Goal: Task Accomplishment & Management: Manage account settings

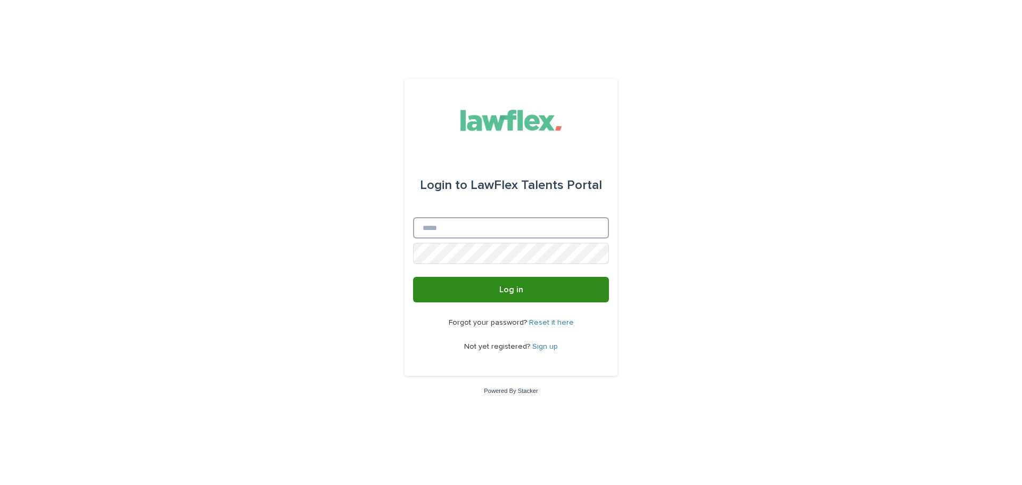
type input "**********"
click at [568, 289] on button "Log in" at bounding box center [511, 290] width 196 height 26
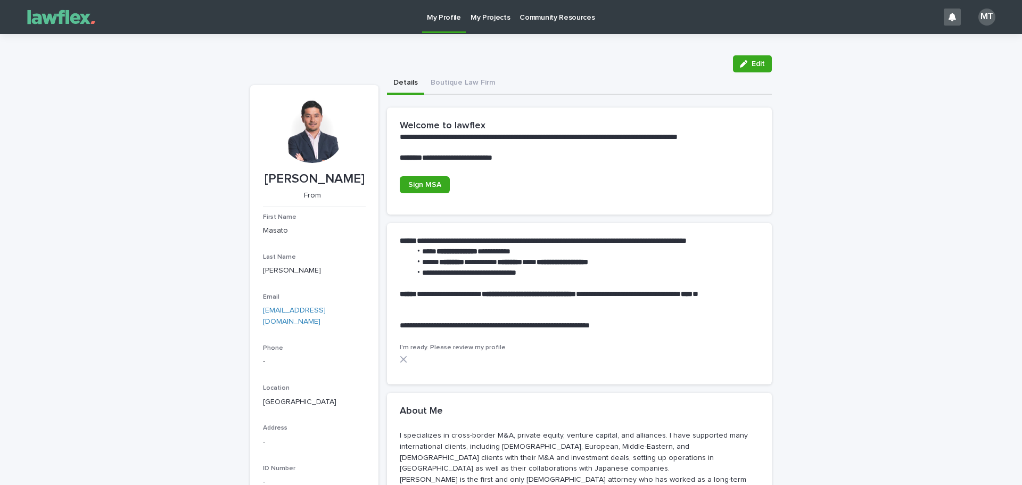
click at [497, 15] on p "My Projects" at bounding box center [491, 11] width 40 height 22
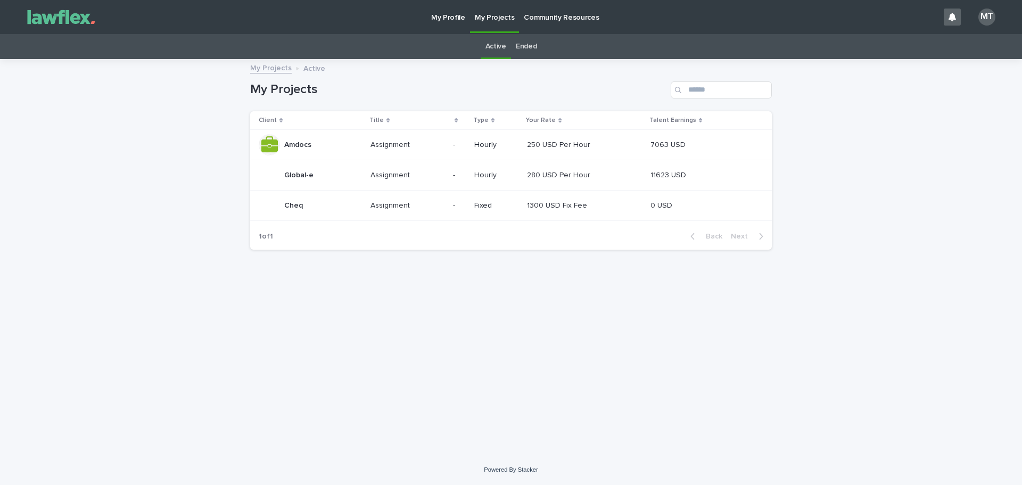
click at [424, 174] on p at bounding box center [408, 175] width 74 height 9
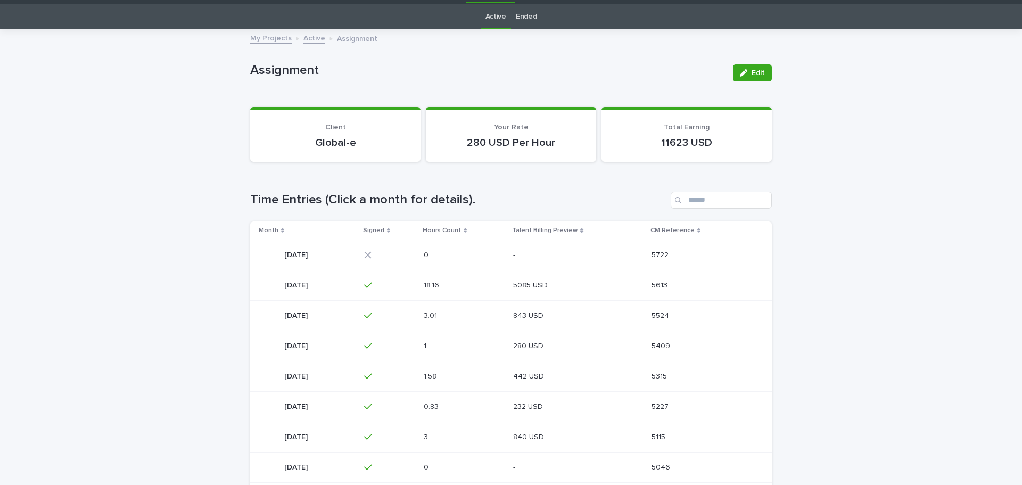
scroll to position [53, 0]
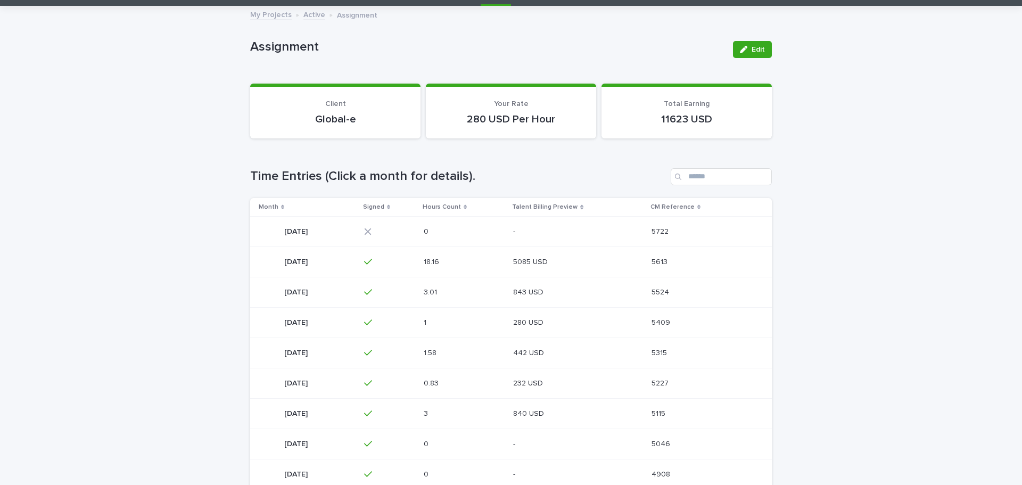
click at [496, 267] on div "18.16 18.16" at bounding box center [464, 262] width 81 height 18
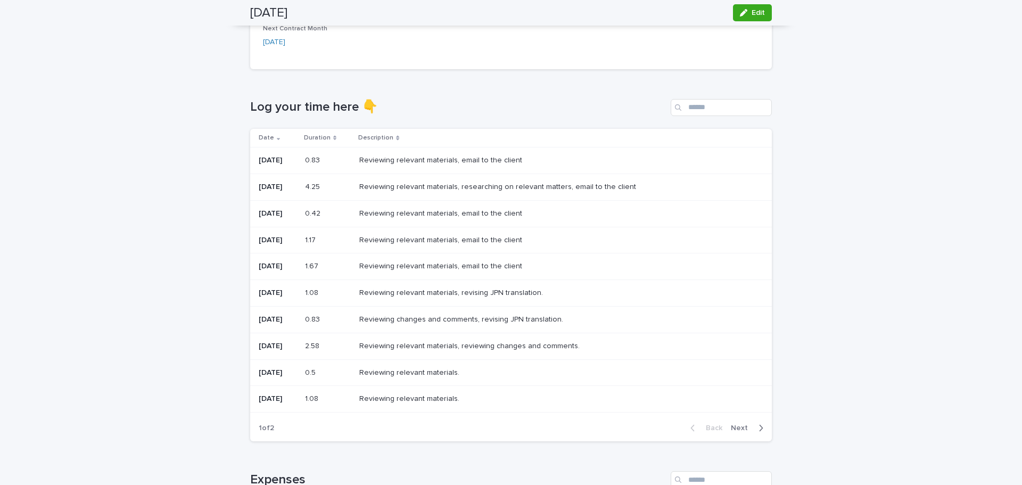
scroll to position [266, 0]
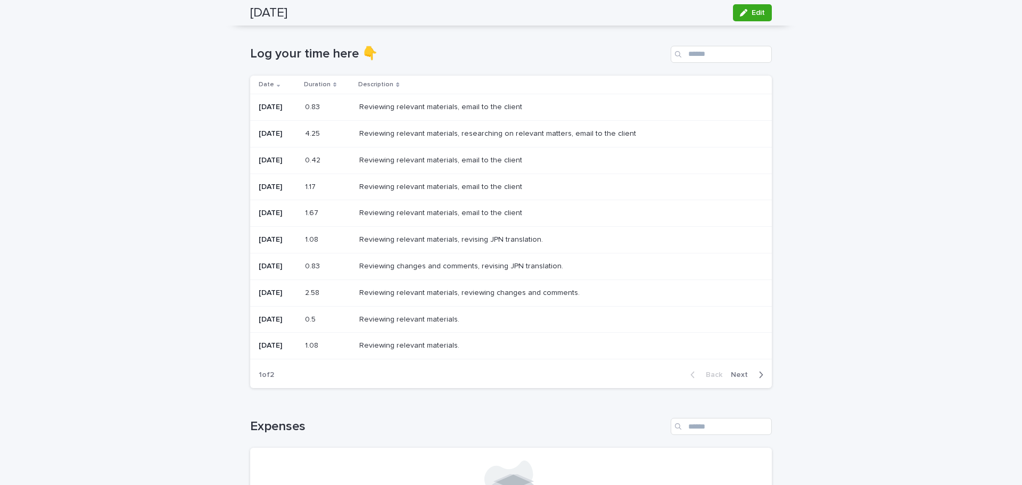
click at [844, 220] on div "Loading... Saving… Loading... Saving… July 2025 Edit July 2025 Edit Sorry, ther…" at bounding box center [511, 284] width 1022 height 1030
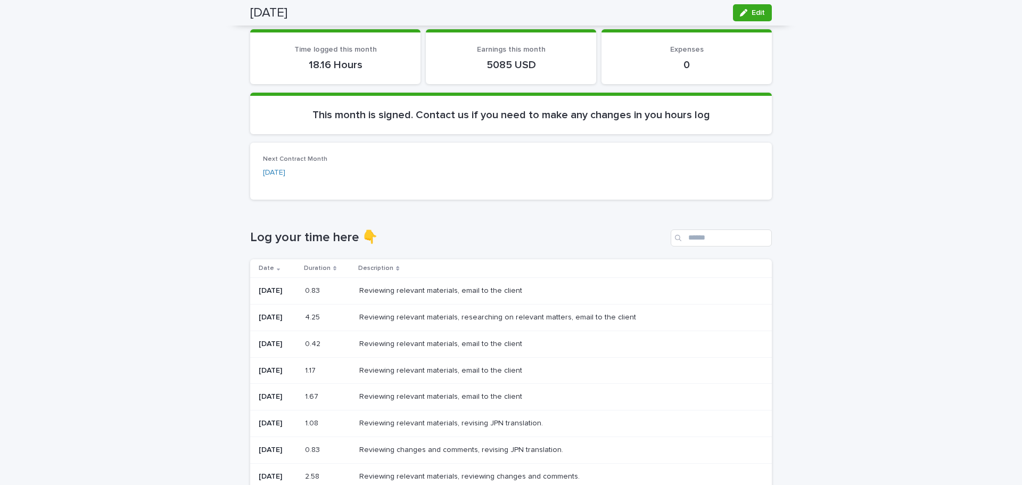
scroll to position [0, 0]
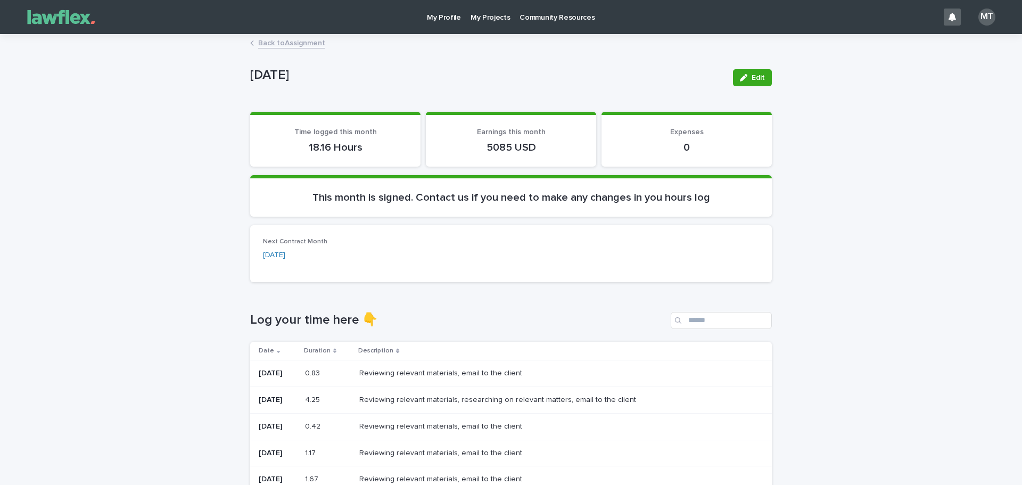
click at [286, 43] on link "Back to Assignment" at bounding box center [291, 42] width 67 height 12
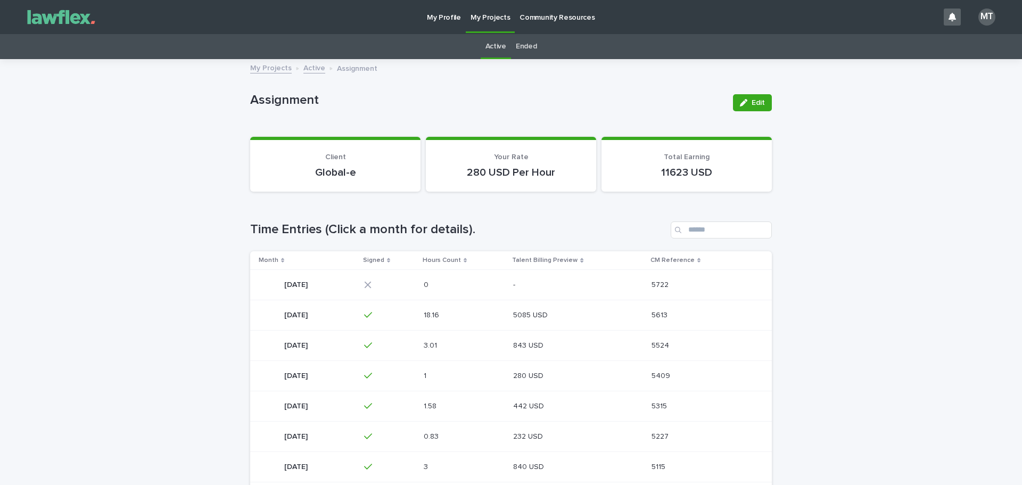
scroll to position [34, 0]
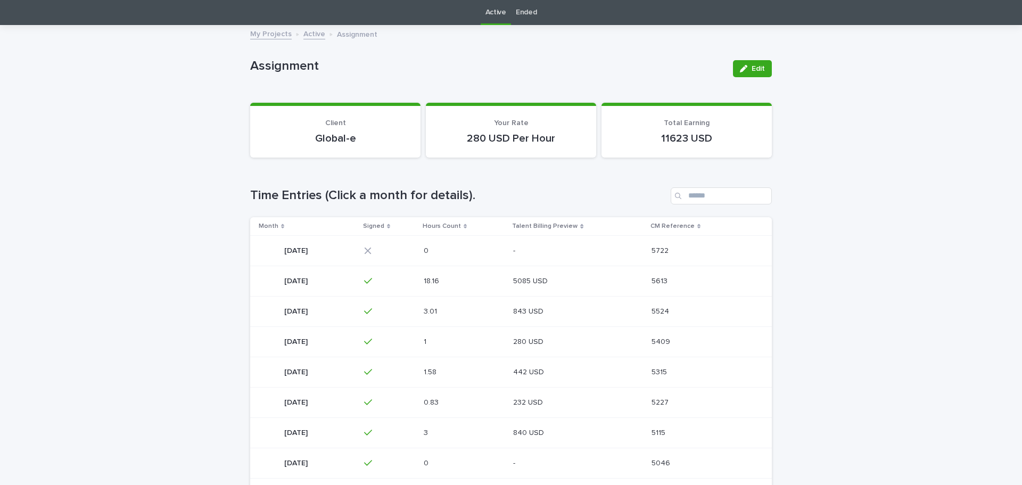
click at [356, 257] on div "August 2025 August 2025" at bounding box center [307, 250] width 97 height 21
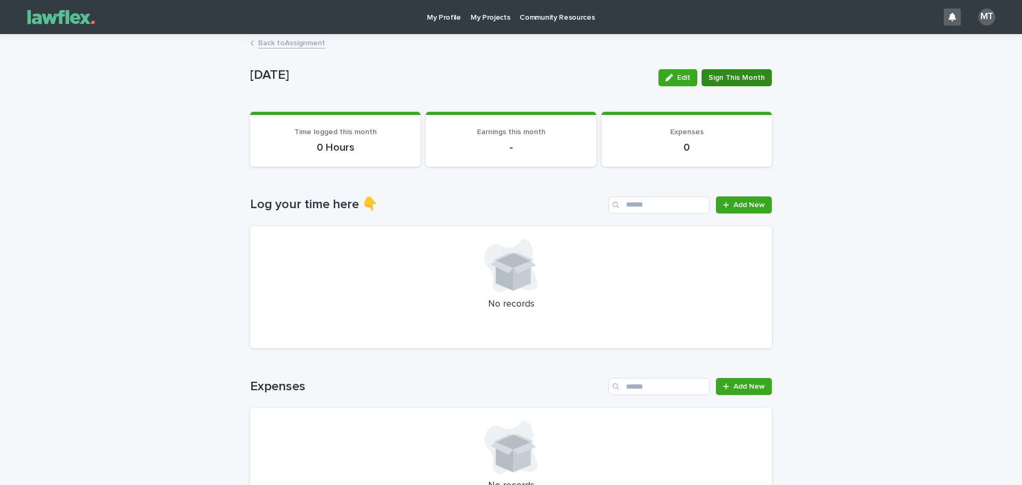
click at [711, 79] on span "Sign This Month" at bounding box center [737, 77] width 56 height 11
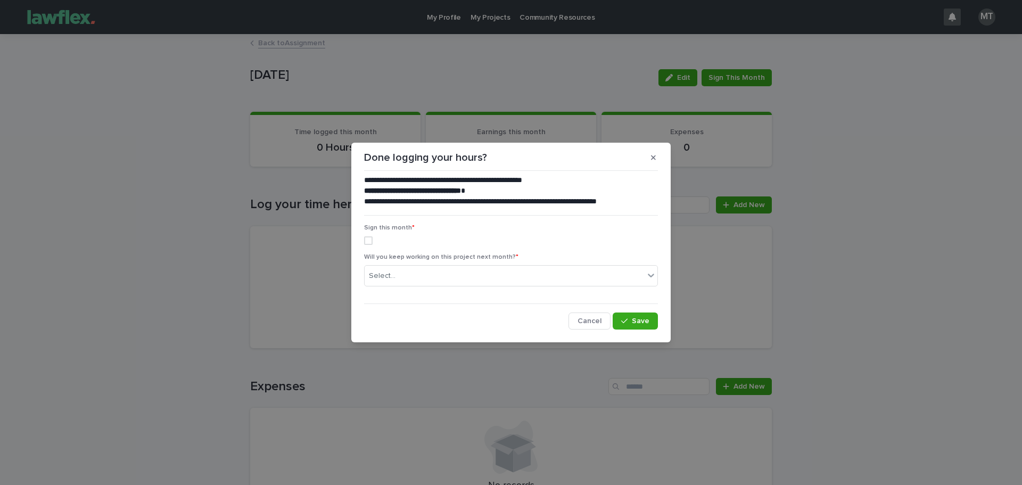
click at [371, 239] on span at bounding box center [368, 240] width 9 height 9
click at [500, 272] on div "Select..." at bounding box center [505, 276] width 280 height 18
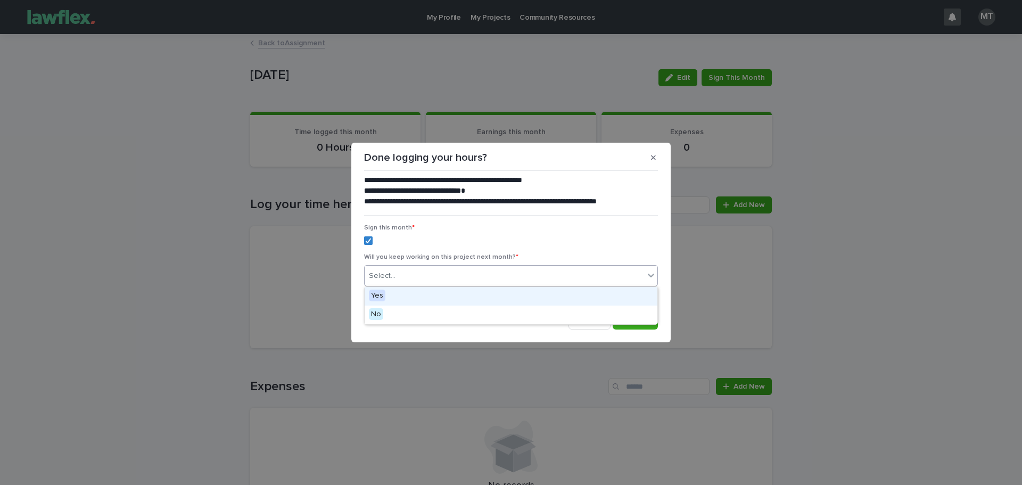
click at [508, 239] on label at bounding box center [511, 240] width 294 height 9
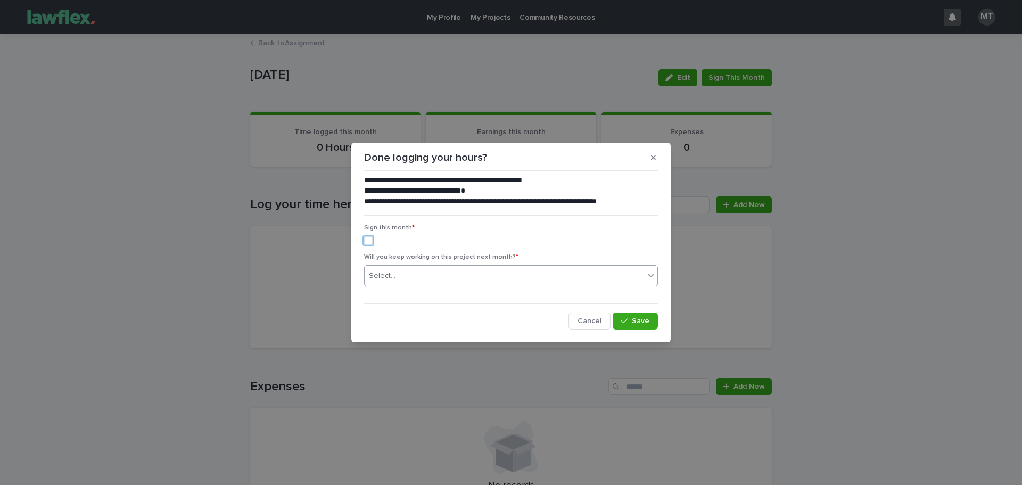
click at [408, 279] on div "Select..." at bounding box center [505, 276] width 280 height 18
click at [441, 251] on div "Sign this month *" at bounding box center [511, 238] width 294 height 29
click at [369, 242] on span at bounding box center [368, 240] width 9 height 9
click at [388, 275] on div "Select..." at bounding box center [382, 275] width 27 height 11
click at [410, 240] on label at bounding box center [511, 240] width 294 height 9
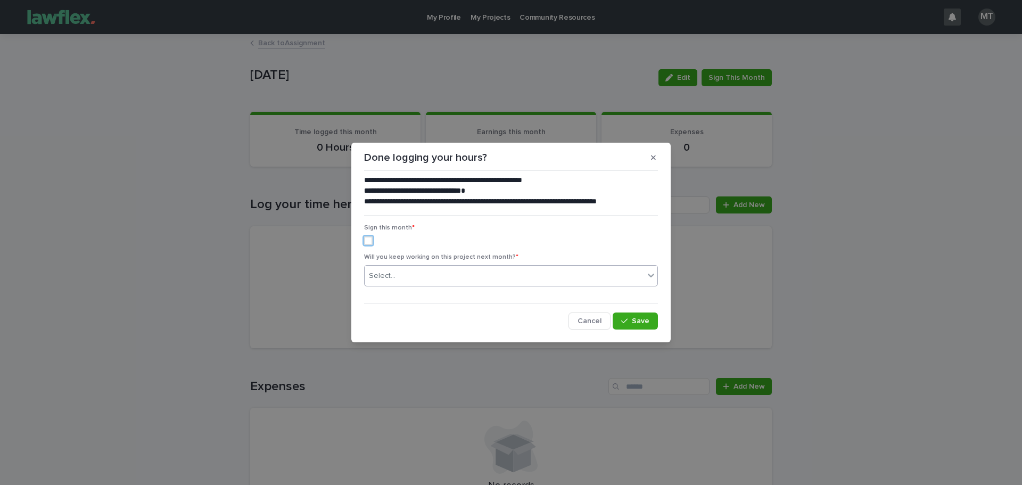
click at [624, 277] on div "Select..." at bounding box center [505, 276] width 280 height 18
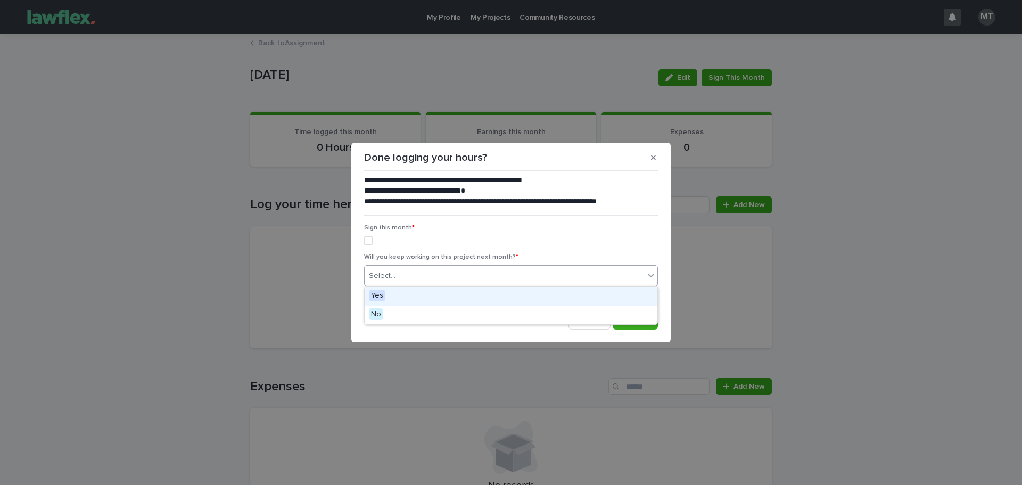
drag, startPoint x: 612, startPoint y: 237, endPoint x: 642, endPoint y: 172, distance: 71.7
click at [613, 237] on label at bounding box center [511, 240] width 294 height 9
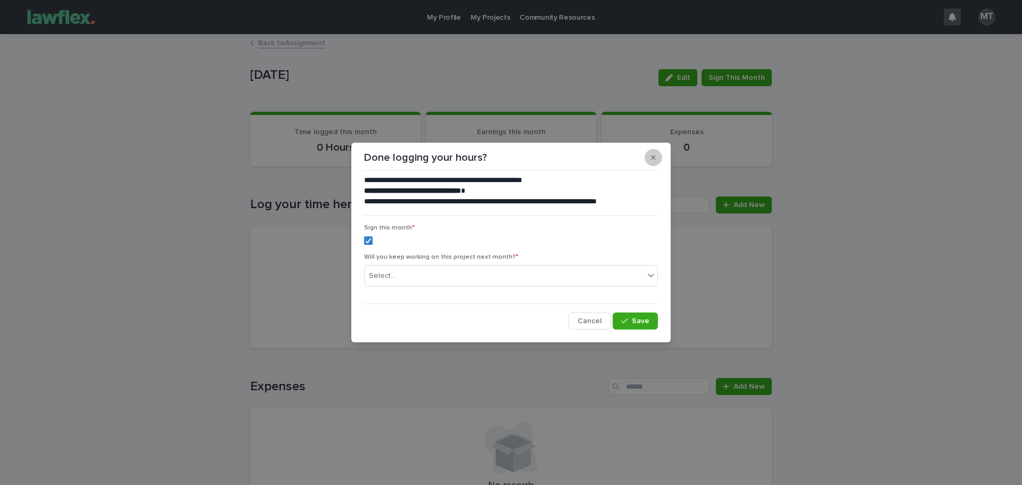
click at [655, 157] on icon "button" at bounding box center [653, 157] width 5 height 7
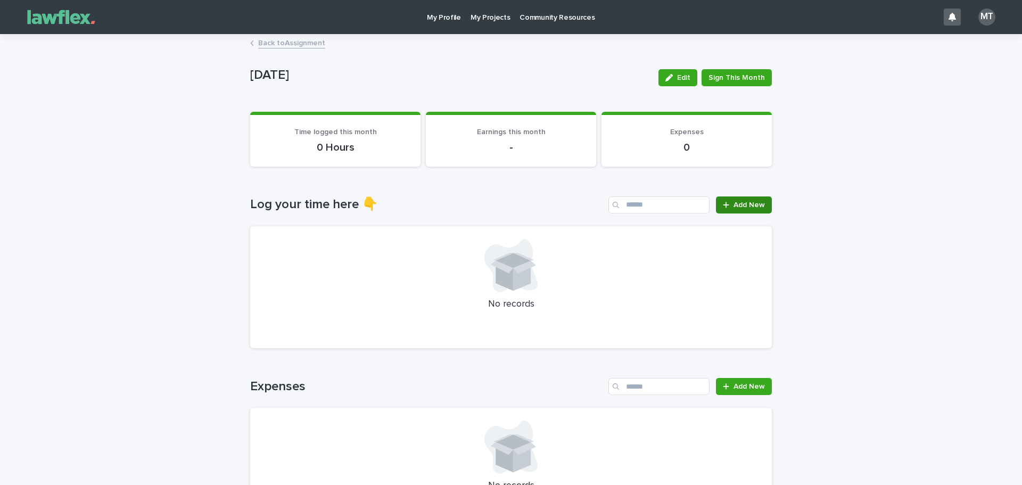
click at [727, 209] on link "Add New" at bounding box center [744, 204] width 56 height 17
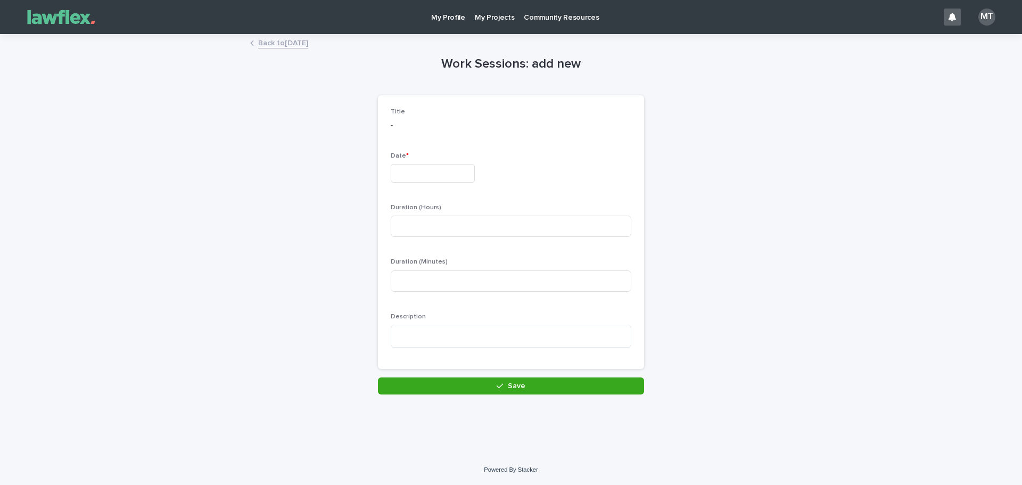
click at [458, 178] on input "text" at bounding box center [433, 173] width 84 height 19
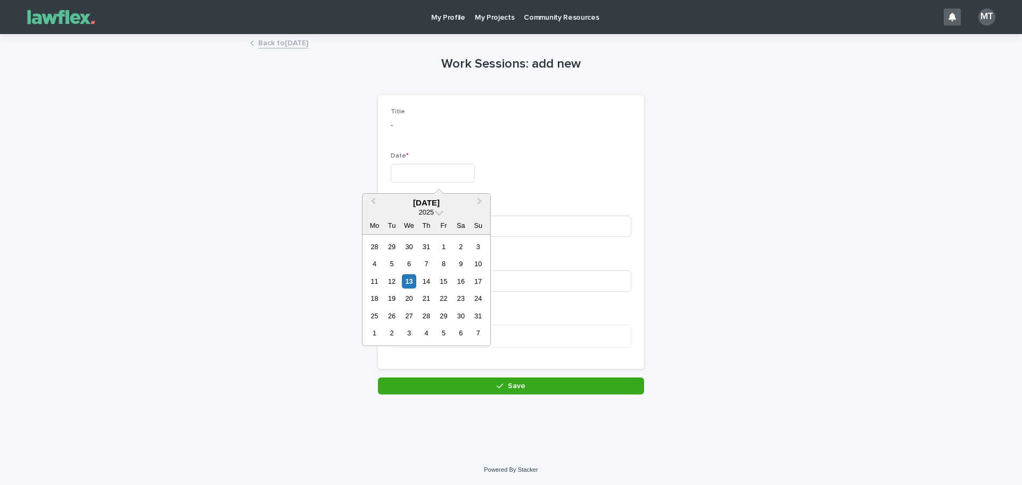
click at [521, 169] on div at bounding box center [511, 173] width 241 height 19
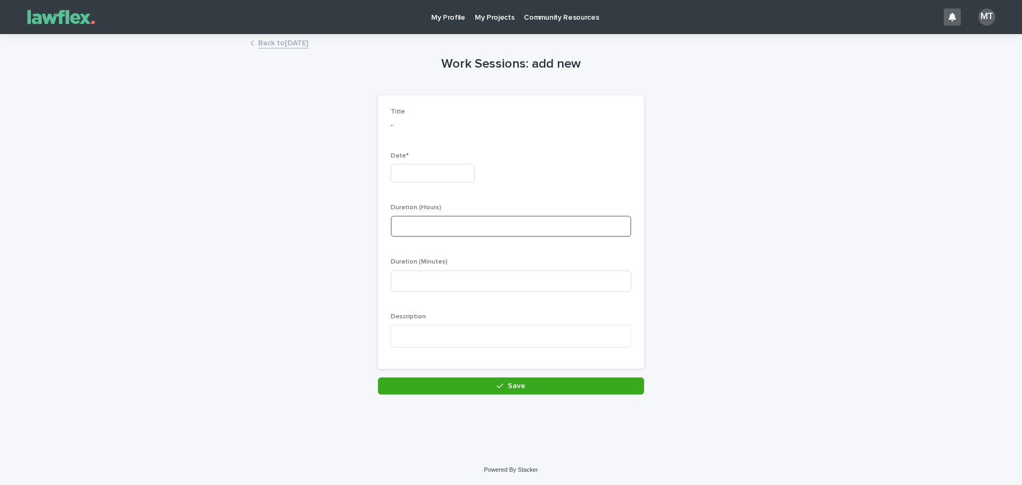
click at [428, 228] on input at bounding box center [511, 226] width 241 height 21
click at [420, 284] on input at bounding box center [511, 280] width 241 height 21
click at [421, 333] on textarea at bounding box center [511, 336] width 241 height 23
click at [727, 217] on div "Work Sessions: add new Loading... Saving… Loading... Saving… Loading... Saving……" at bounding box center [511, 214] width 522 height 359
click at [308, 44] on link "Back to August 2025" at bounding box center [283, 42] width 50 height 12
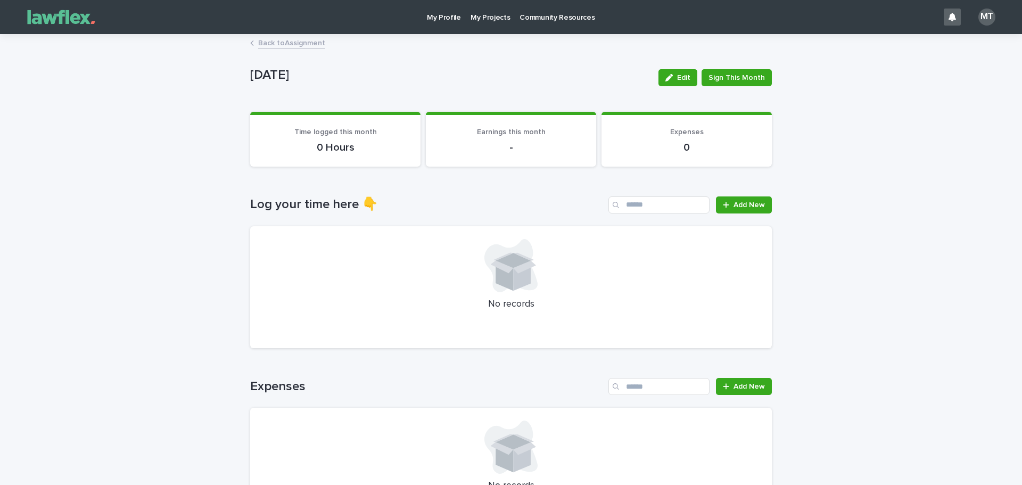
click at [314, 46] on link "Back to Assignment" at bounding box center [291, 42] width 67 height 12
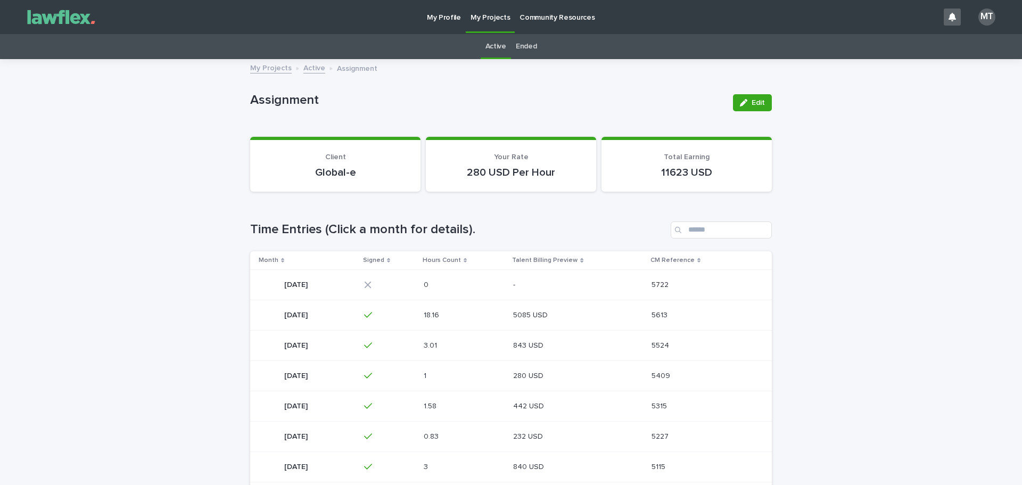
click at [860, 132] on div "Loading... Saving… Loading... Saving… Assignment Edit Assignment Edit Sorry, th…" at bounding box center [511, 366] width 1022 height 612
click at [866, 165] on div "Loading... Saving… Loading... Saving… Assignment Edit Assignment Edit Sorry, th…" at bounding box center [511, 366] width 1022 height 612
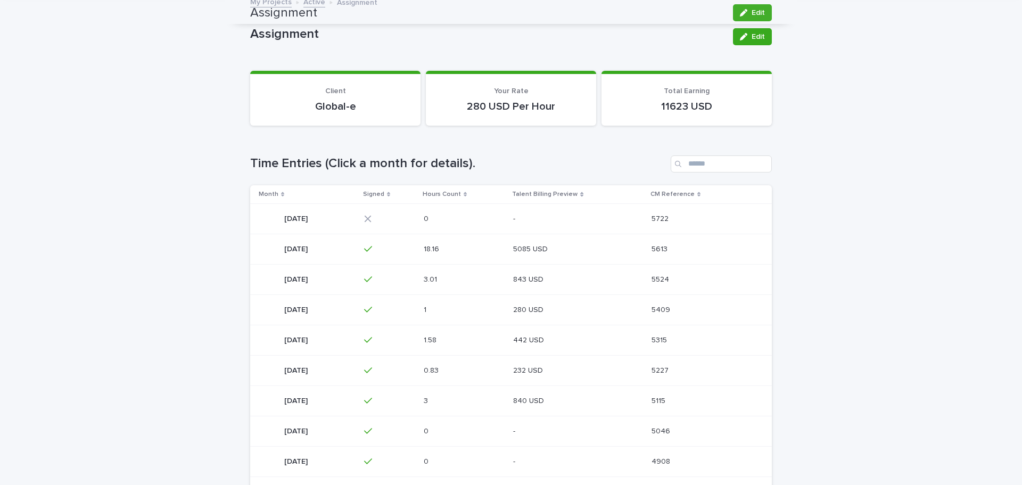
scroll to position [5, 0]
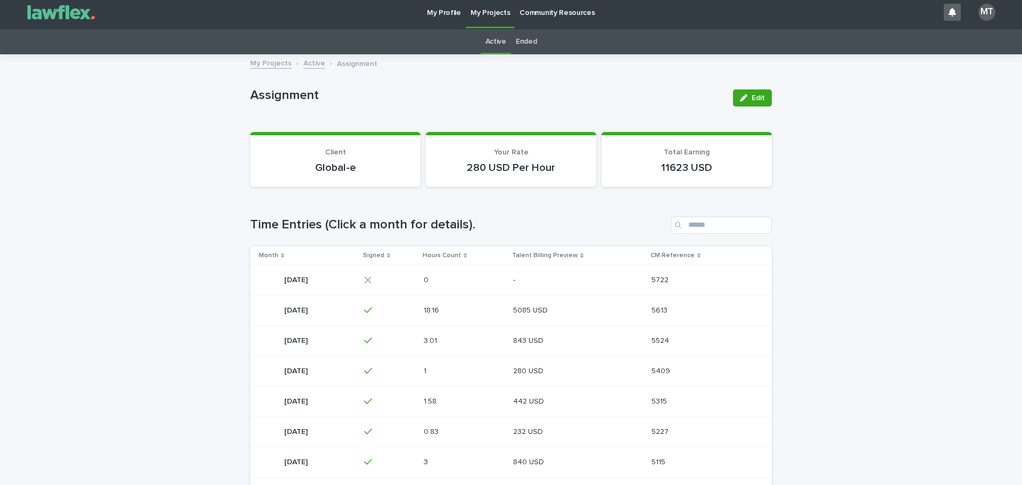
click at [922, 142] on div "Loading... Saving… Loading... Saving… Assignment Edit Assignment Edit Sorry, th…" at bounding box center [511, 361] width 1022 height 612
click at [979, 8] on div "MT" at bounding box center [987, 12] width 17 height 17
click at [957, 39] on p "Log Out" at bounding box center [976, 40] width 67 height 18
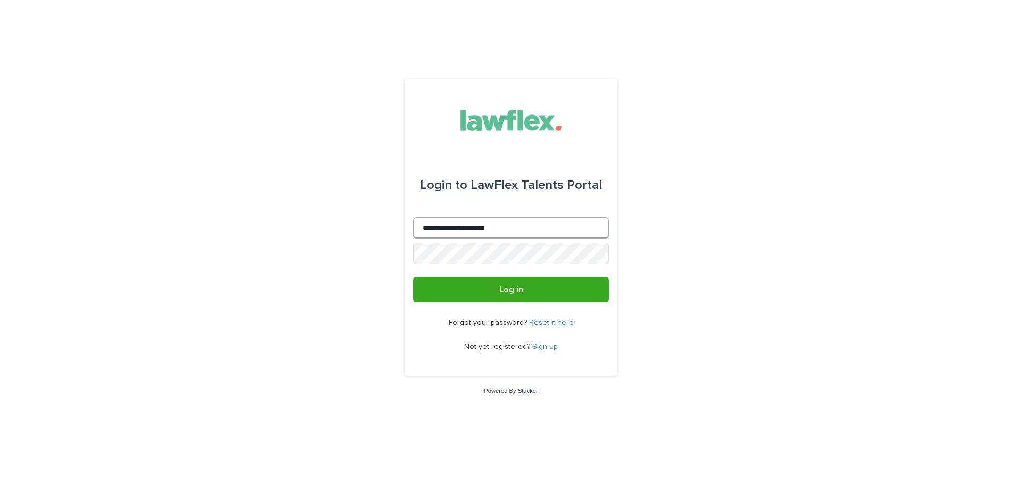
click at [566, 228] on input "**********" at bounding box center [511, 227] width 196 height 21
type input "**********"
click at [541, 299] on button "Log in" at bounding box center [511, 290] width 196 height 26
